Goal: Information Seeking & Learning: Check status

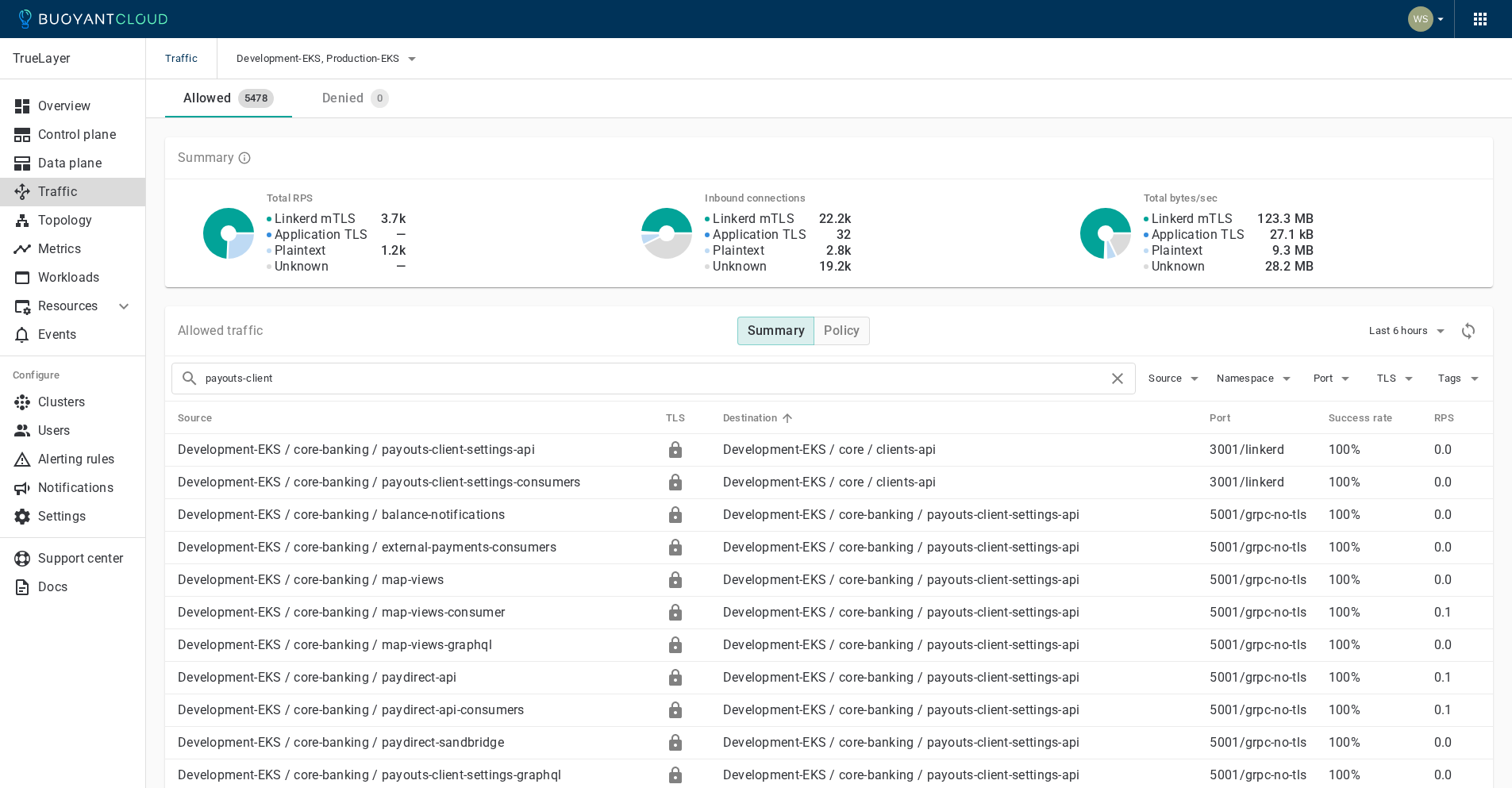
click at [432, 386] on input "payouts-client" at bounding box center [656, 377] width 902 height 22
click at [300, 380] on input "payouts-client" at bounding box center [656, 377] width 902 height 22
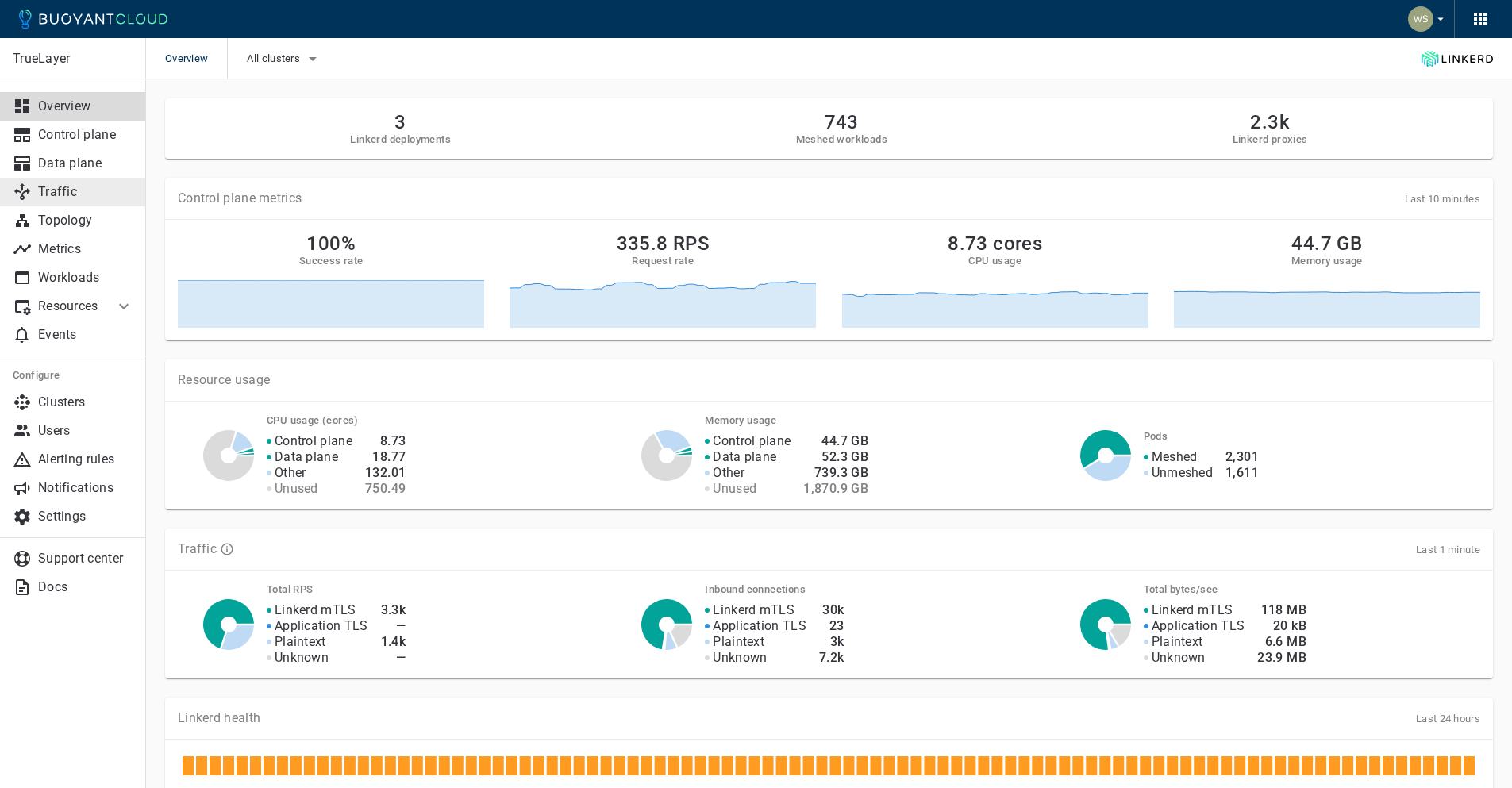
click at [63, 194] on p "Traffic" at bounding box center [85, 192] width 95 height 16
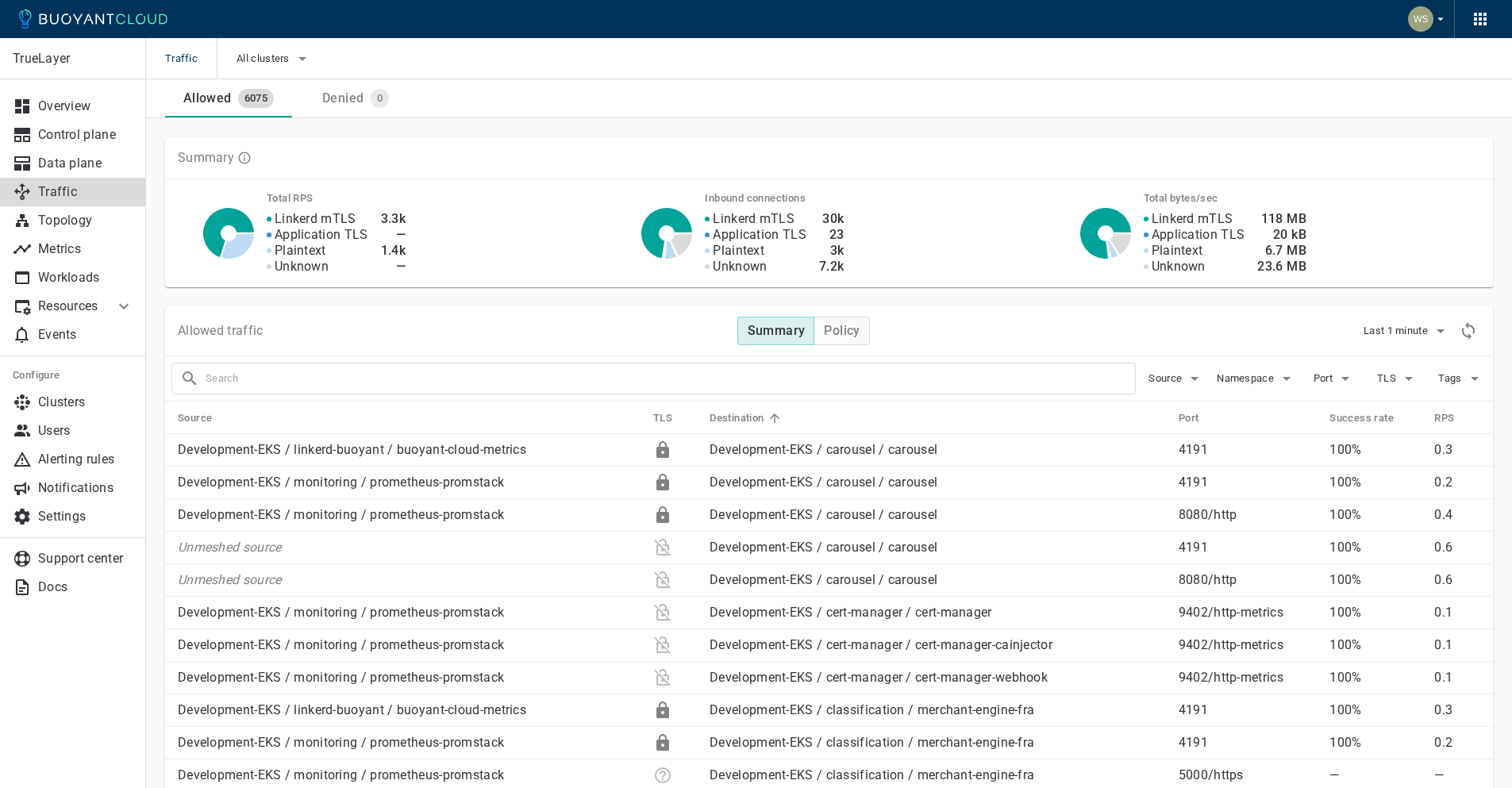
click at [304, 367] on input "text" at bounding box center [671, 377] width 930 height 22
type input "incentives-api"
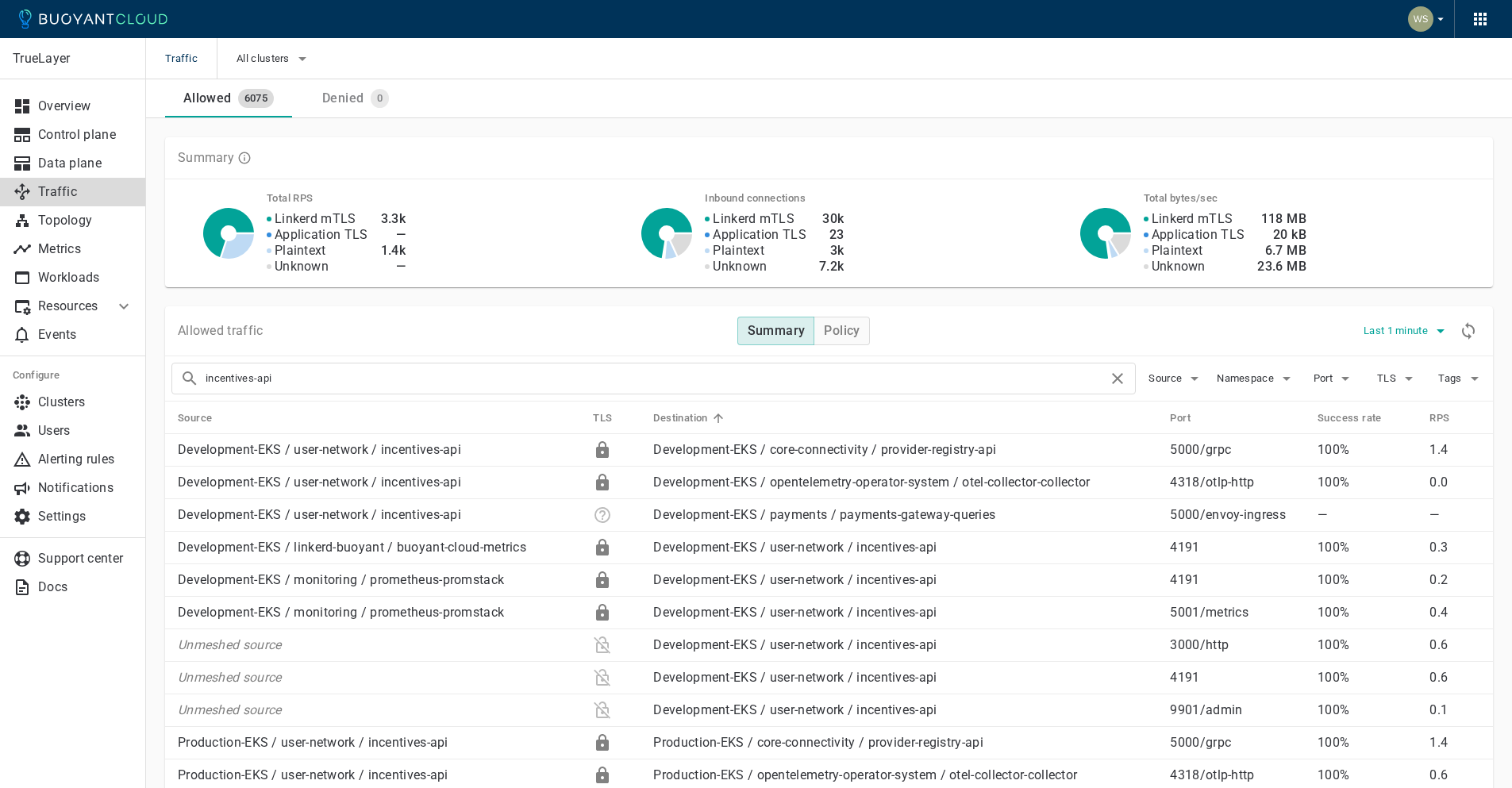
click at [1416, 333] on span "Last 1 minute" at bounding box center [1397, 330] width 67 height 12
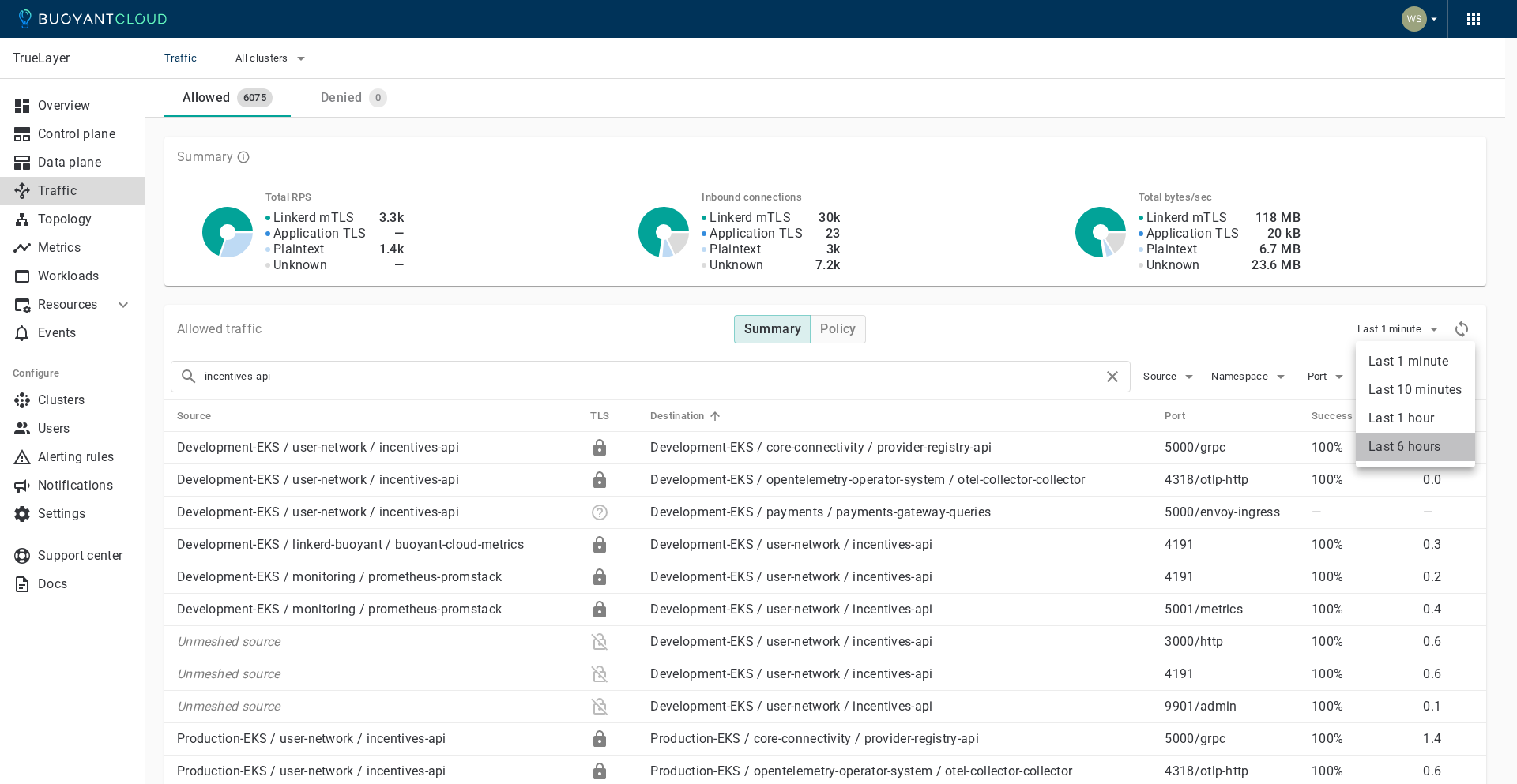
click at [1377, 442] on li "Last 6 hours" at bounding box center [1415, 447] width 119 height 28
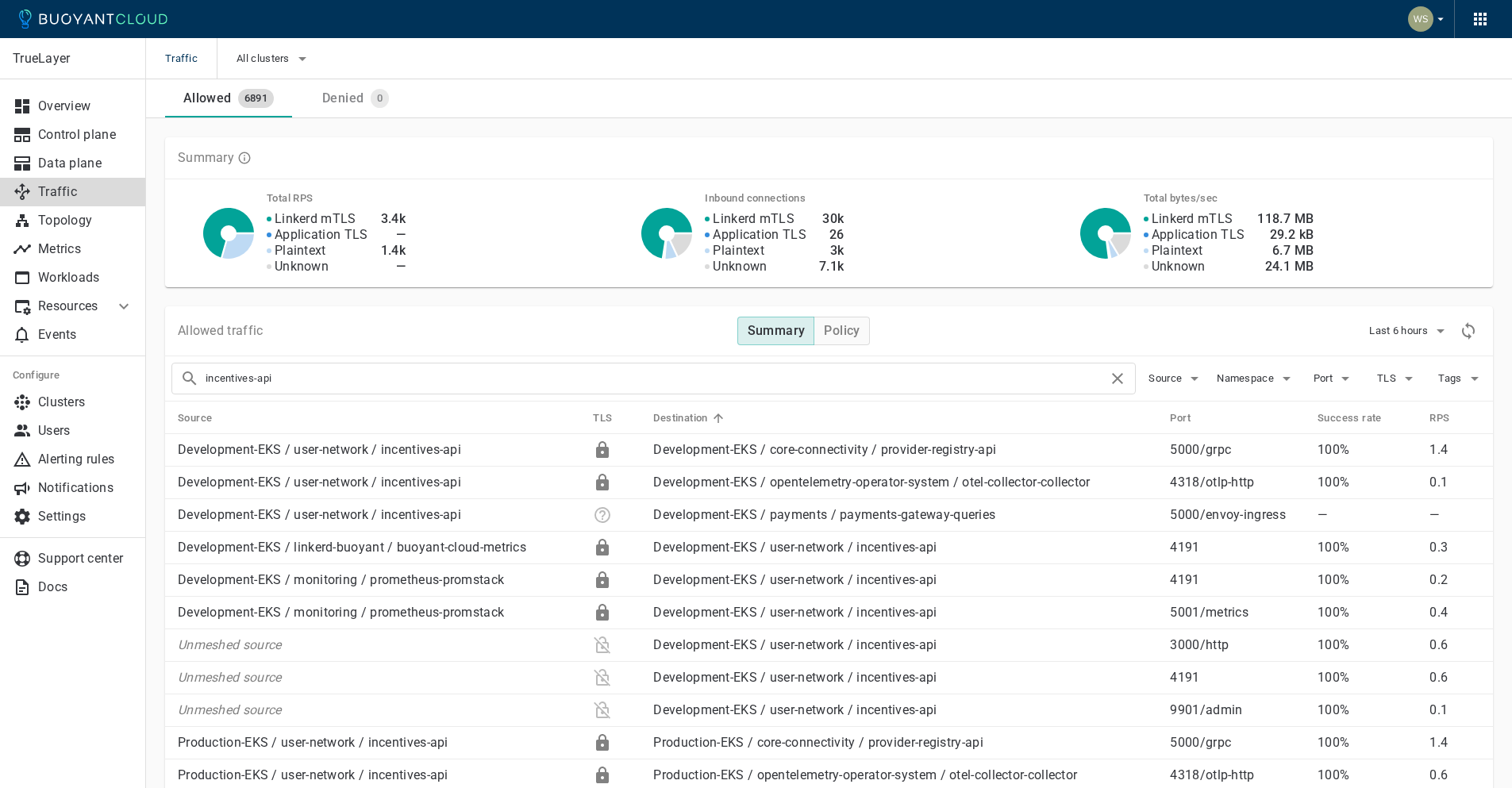
click at [516, 418] on th "Source" at bounding box center [373, 417] width 415 height 32
click at [495, 417] on th "Source" at bounding box center [373, 417] width 415 height 32
click at [342, 416] on th "Source" at bounding box center [373, 417] width 415 height 32
drag, startPoint x: 243, startPoint y: 421, endPoint x: 211, endPoint y: 421, distance: 32.0
click at [236, 421] on th "Source" at bounding box center [373, 417] width 415 height 32
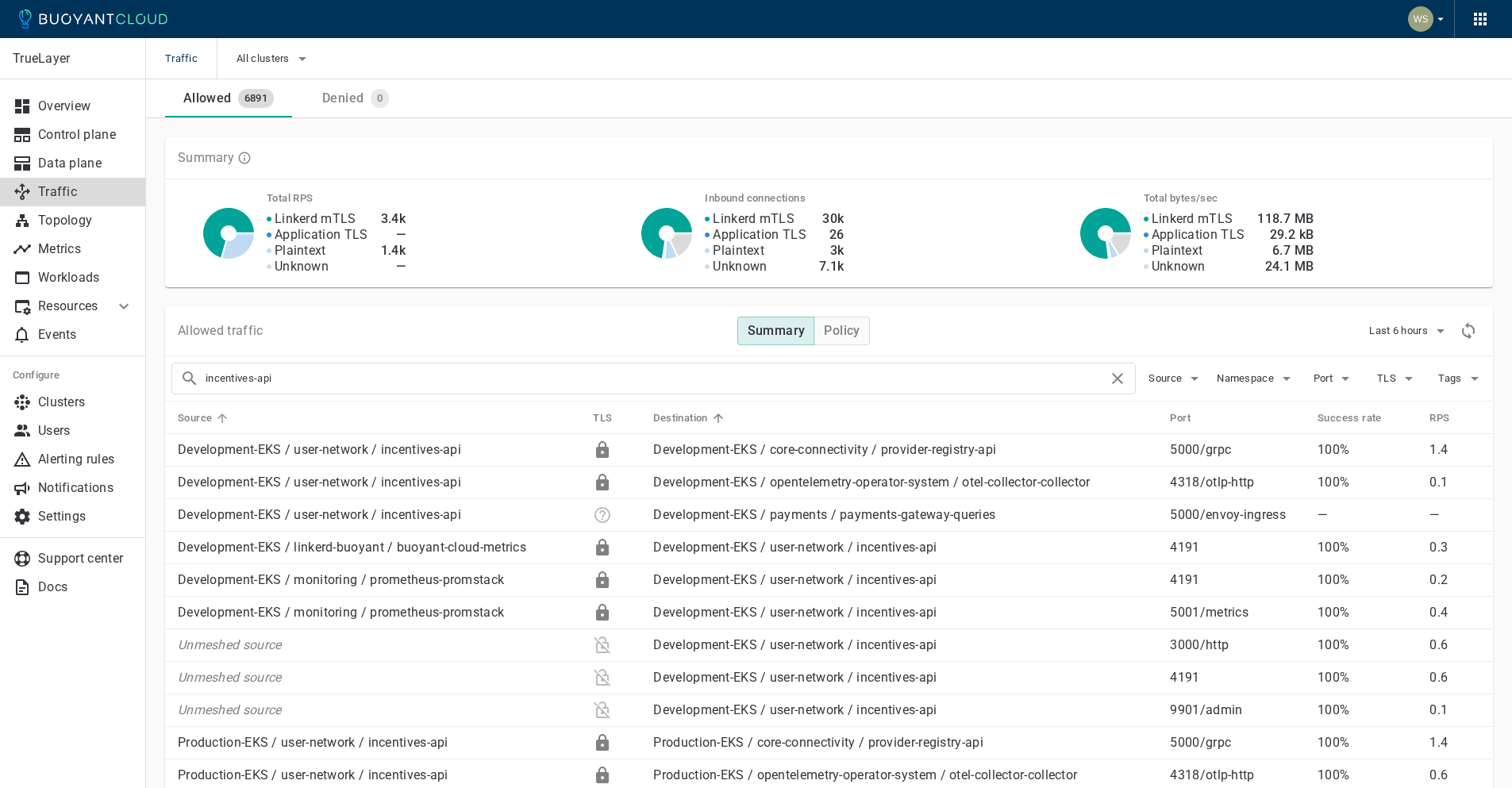
click at [202, 421] on h5 "Source" at bounding box center [194, 417] width 34 height 12
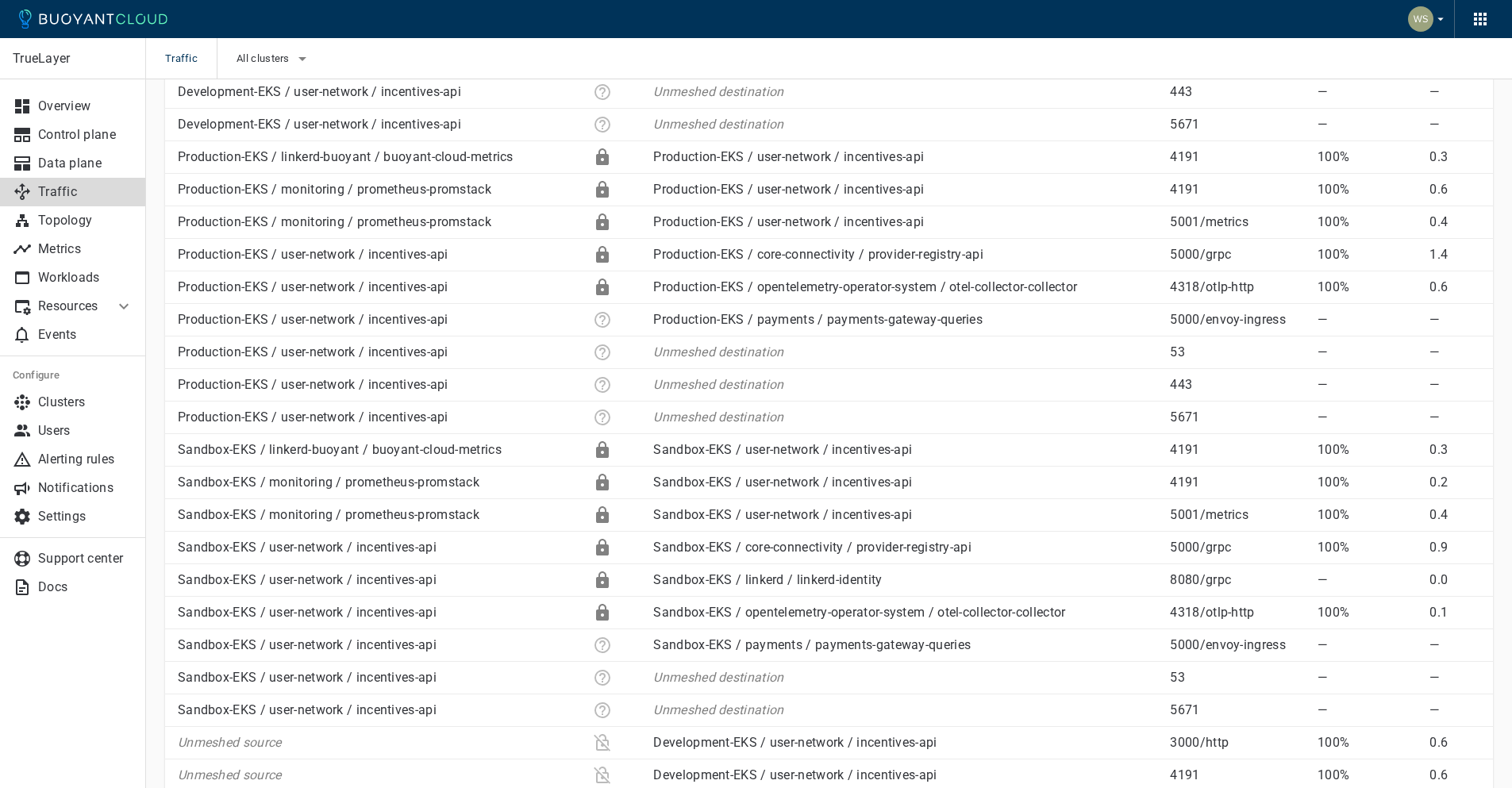
scroll to position [435, 0]
